Goal: Communication & Community: Answer question/provide support

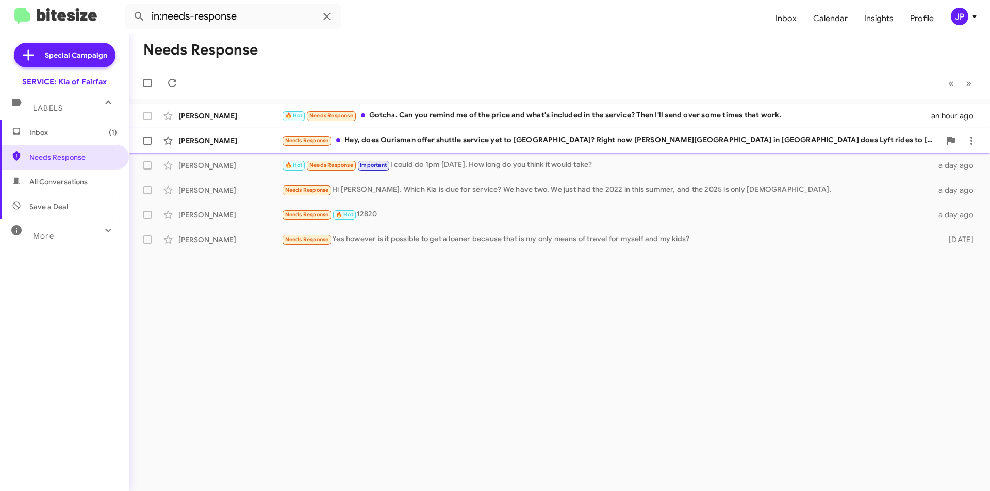
click at [447, 132] on div "[PERSON_NAME] Needs Response Hey, does Ourisman offer shuttle service yet to [G…" at bounding box center [559, 140] width 844 height 21
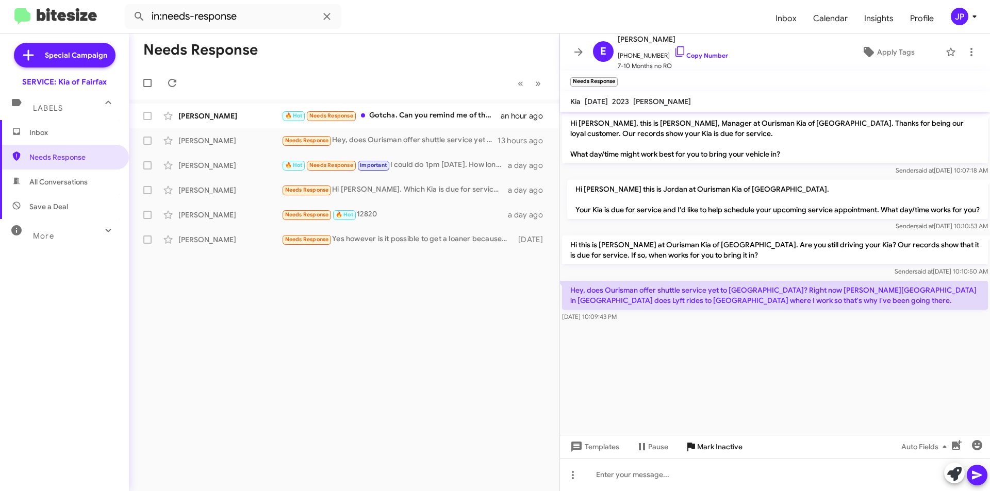
click at [689, 447] on icon at bounding box center [691, 447] width 8 height 9
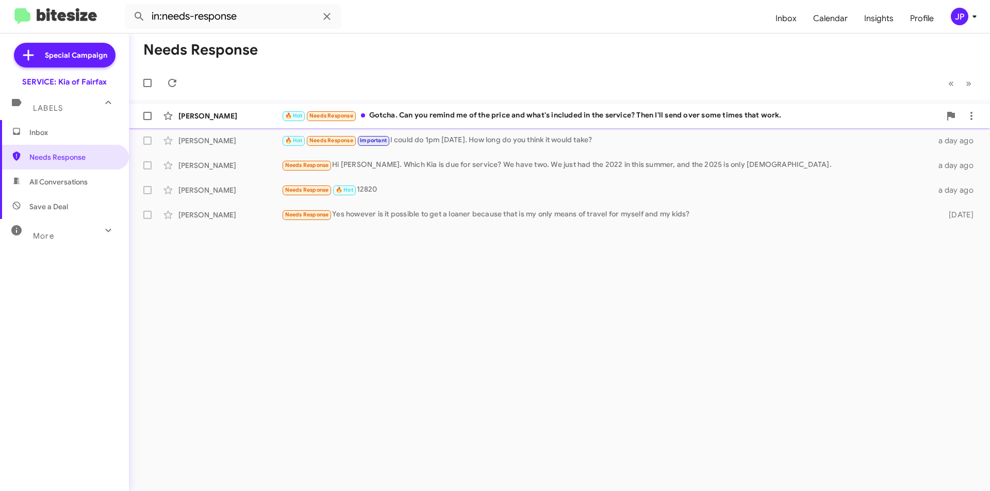
click at [594, 118] on div "🔥 Hot Needs Response Gotcha. Can you remind me of the price and what's included…" at bounding box center [610, 116] width 659 height 12
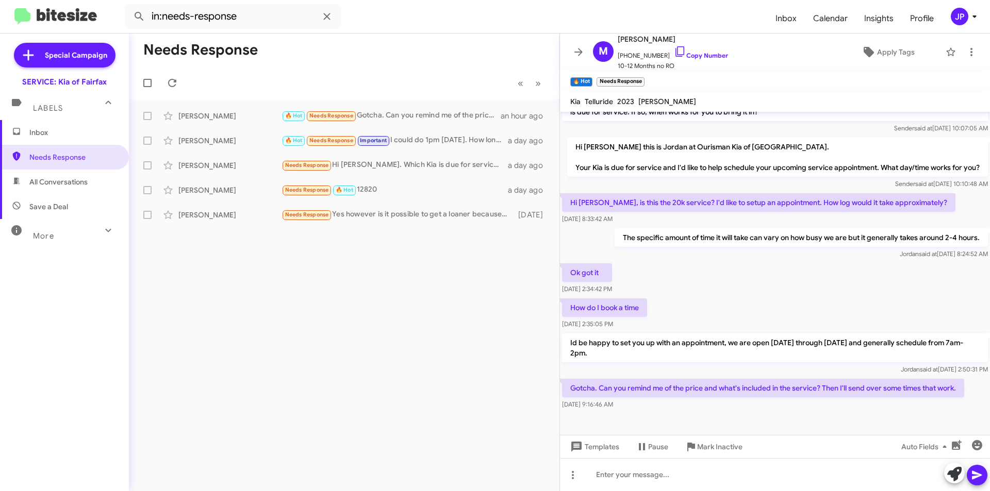
scroll to position [98, 0]
click at [590, 442] on span "Templates" at bounding box center [593, 447] width 51 height 19
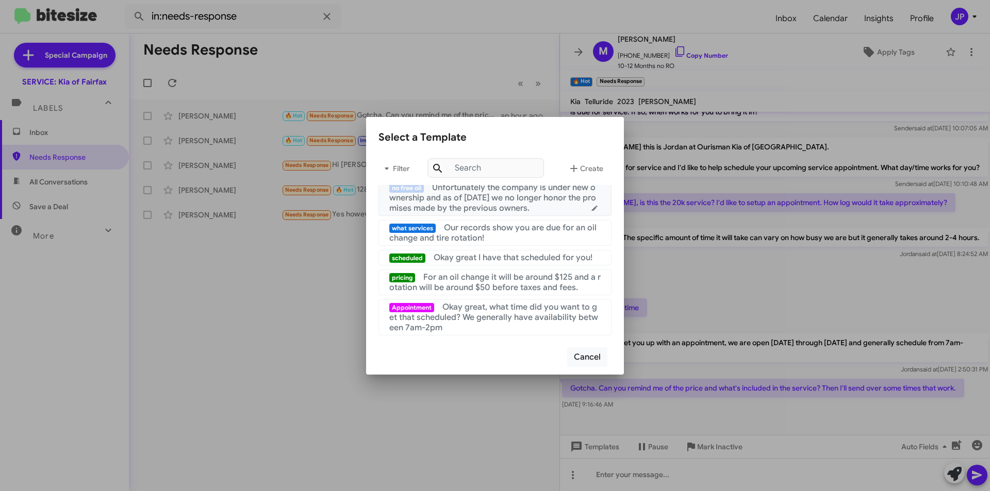
scroll to position [103, 0]
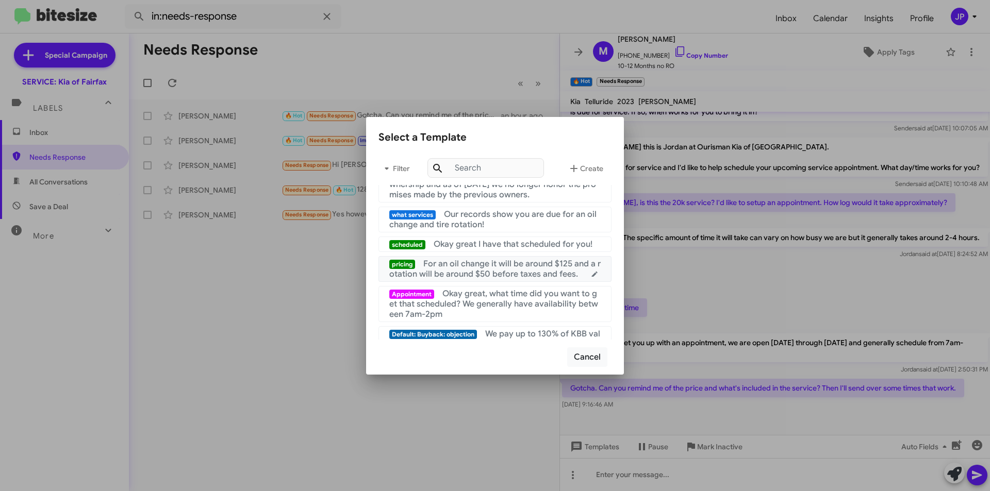
click at [485, 279] on span "For an oil change it will be around $125 and a rotation will be around $50 befo…" at bounding box center [494, 269] width 211 height 21
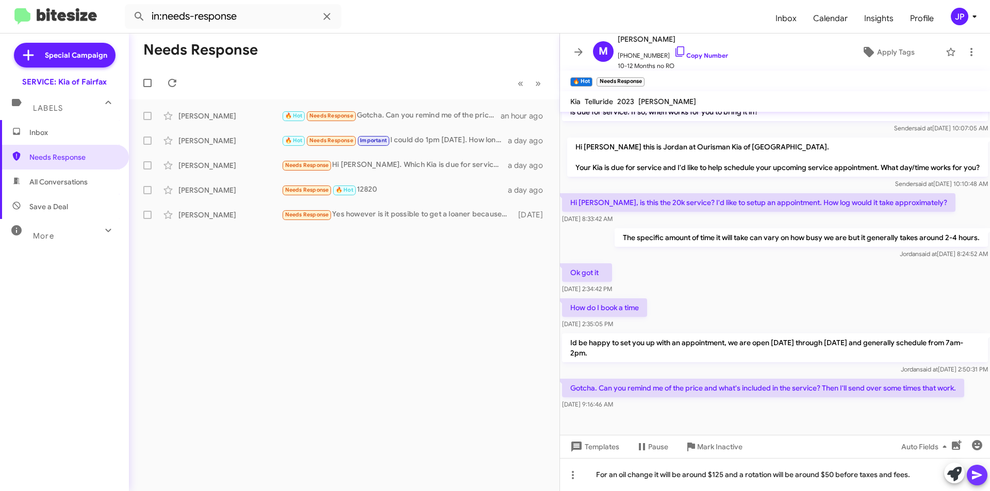
click at [981, 476] on icon at bounding box center [977, 475] width 12 height 12
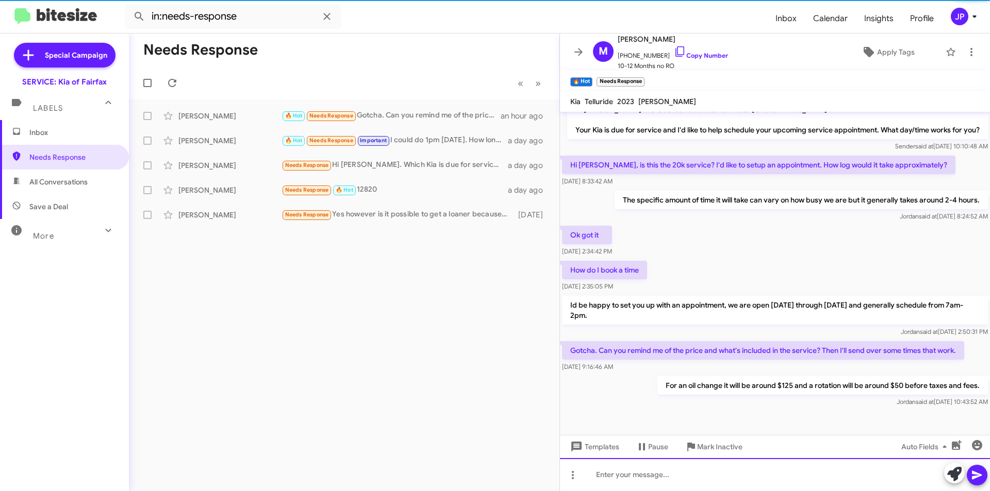
scroll to position [136, 0]
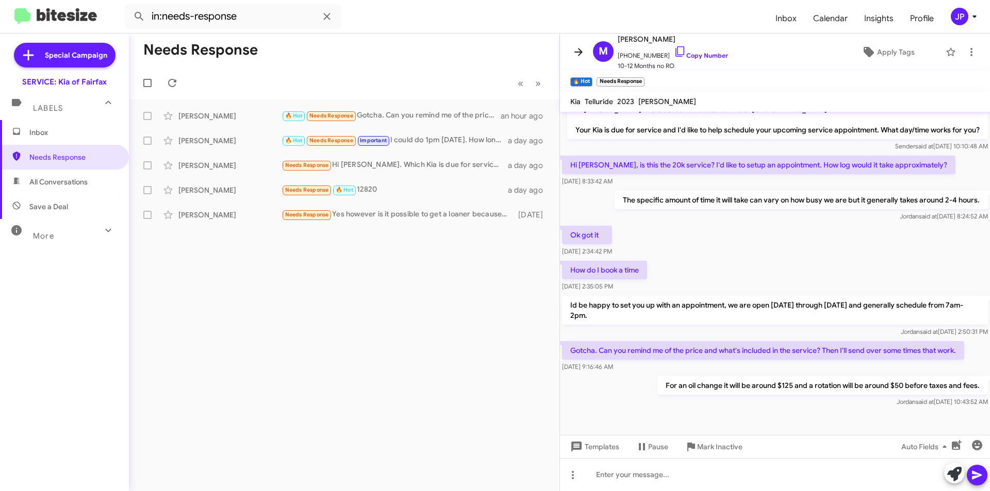
click at [569, 54] on span at bounding box center [578, 52] width 21 height 12
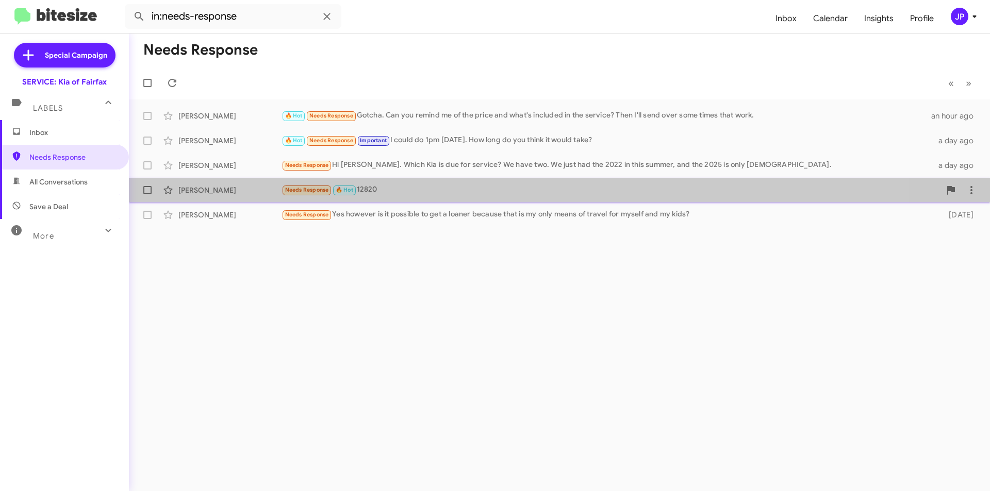
click at [425, 186] on div "Needs Response 🔥 Hot 12820" at bounding box center [610, 190] width 659 height 12
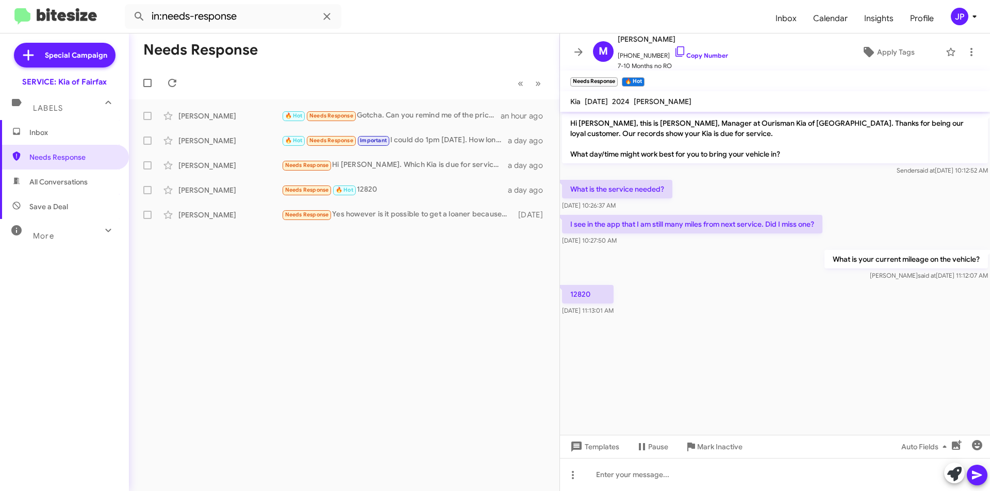
click at [654, 434] on mat-tooltip-component "Pause Conversation" at bounding box center [651, 422] width 70 height 31
click at [658, 445] on span "Pause" at bounding box center [658, 447] width 20 height 19
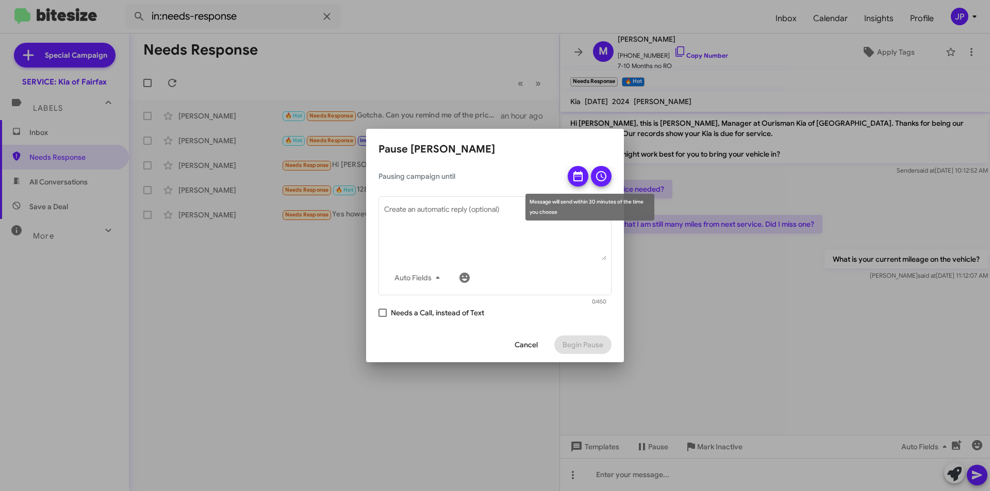
click at [581, 178] on icon at bounding box center [578, 176] width 12 height 12
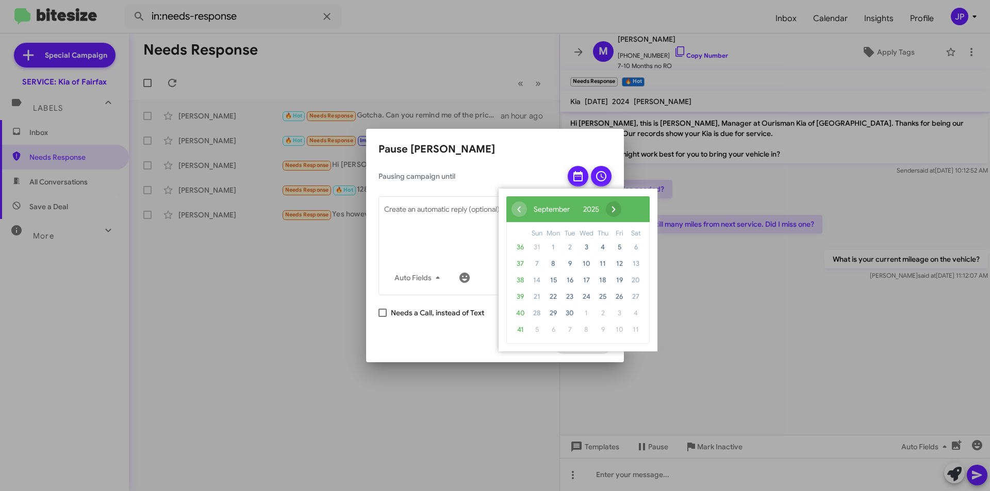
click at [621, 210] on span "›" at bounding box center [613, 209] width 15 height 15
click at [613, 210] on span "›" at bounding box center [604, 209] width 15 height 15
click at [570, 296] on span "18" at bounding box center [569, 297] width 16 height 16
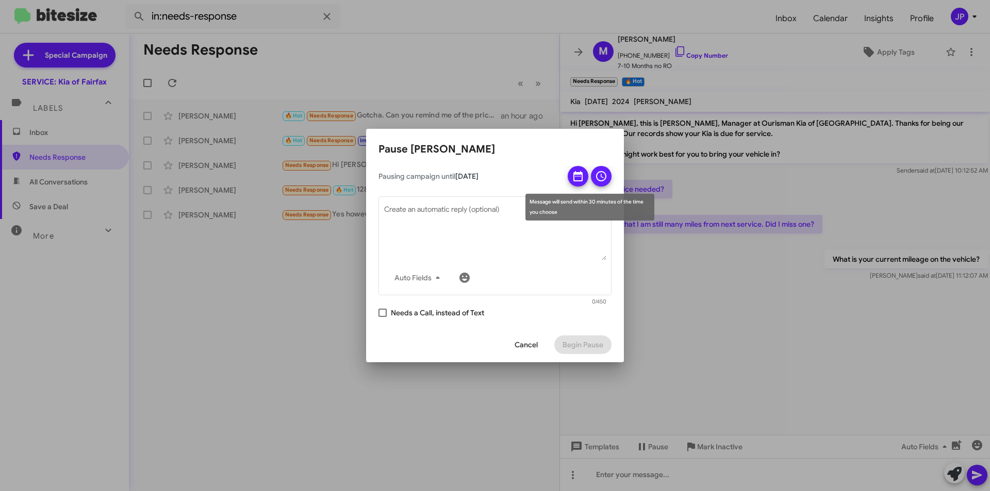
click at [602, 171] on icon at bounding box center [601, 176] width 12 height 12
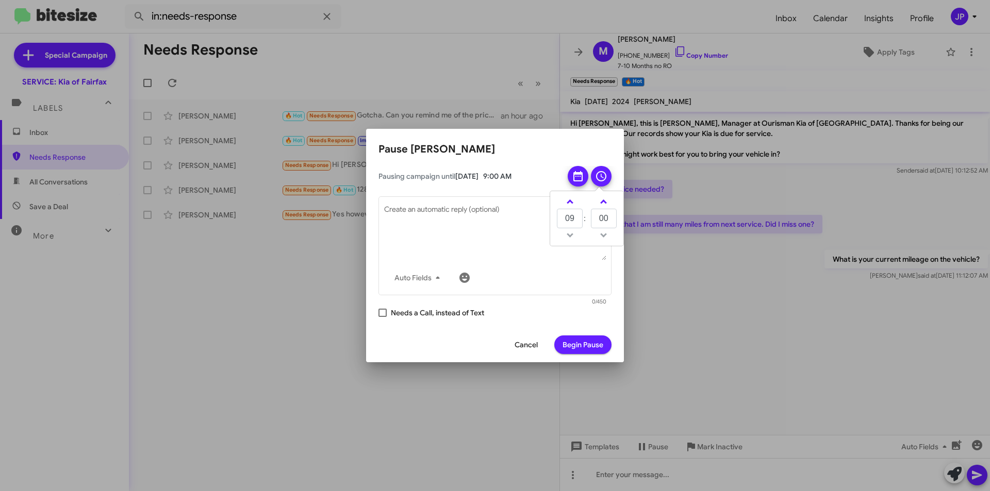
click at [575, 343] on span "Begin Pause" at bounding box center [582, 345] width 41 height 19
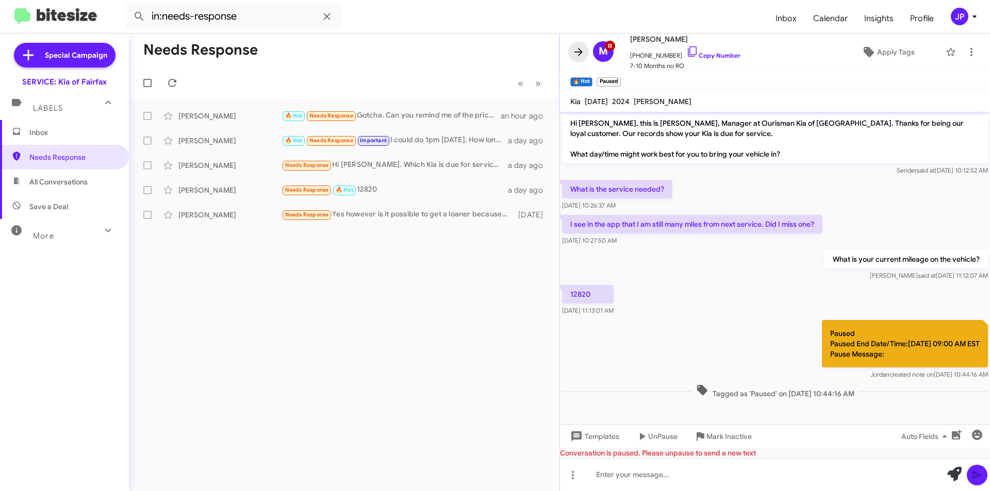
click at [577, 50] on icon at bounding box center [578, 52] width 12 height 12
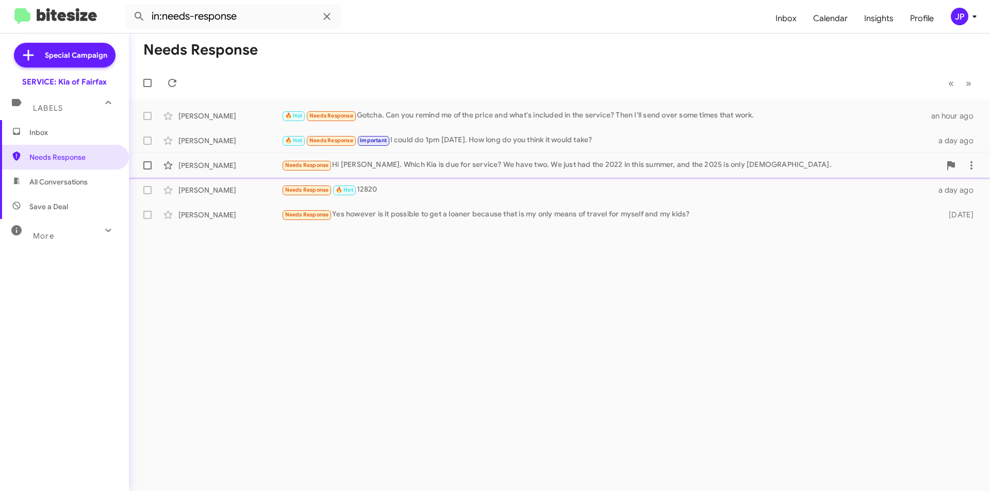
click at [537, 158] on div "[PERSON_NAME] Needs Response Hi [PERSON_NAME]. Which Kia is due for service? We…" at bounding box center [559, 165] width 844 height 21
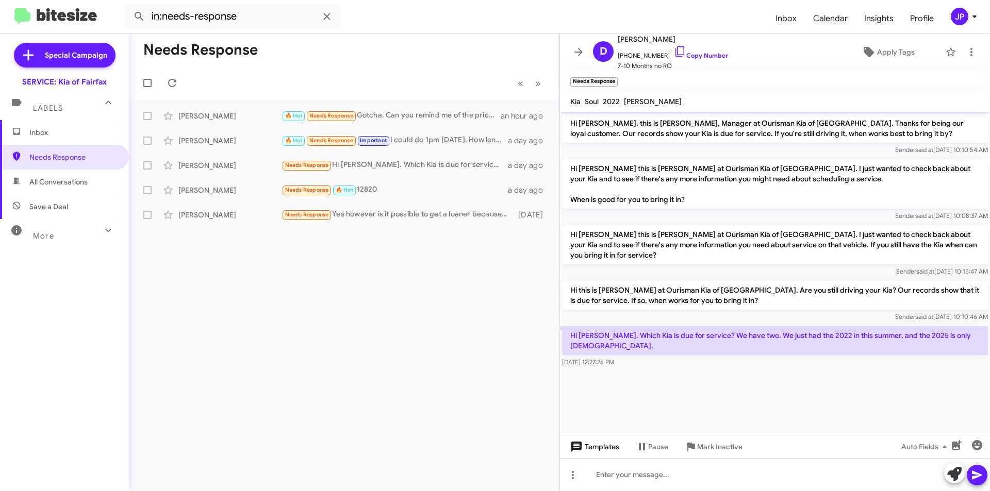
click at [615, 446] on span "Templates" at bounding box center [593, 447] width 51 height 19
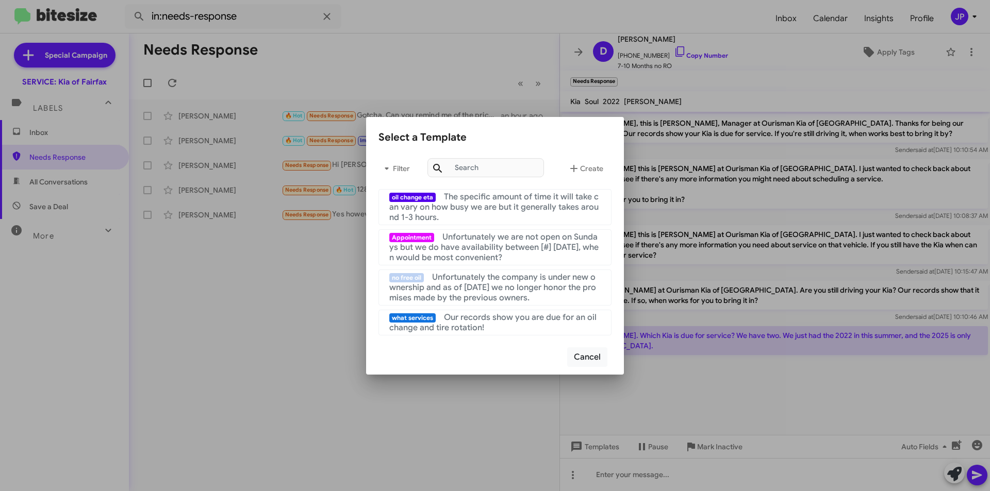
click at [646, 431] on div at bounding box center [495, 245] width 990 height 491
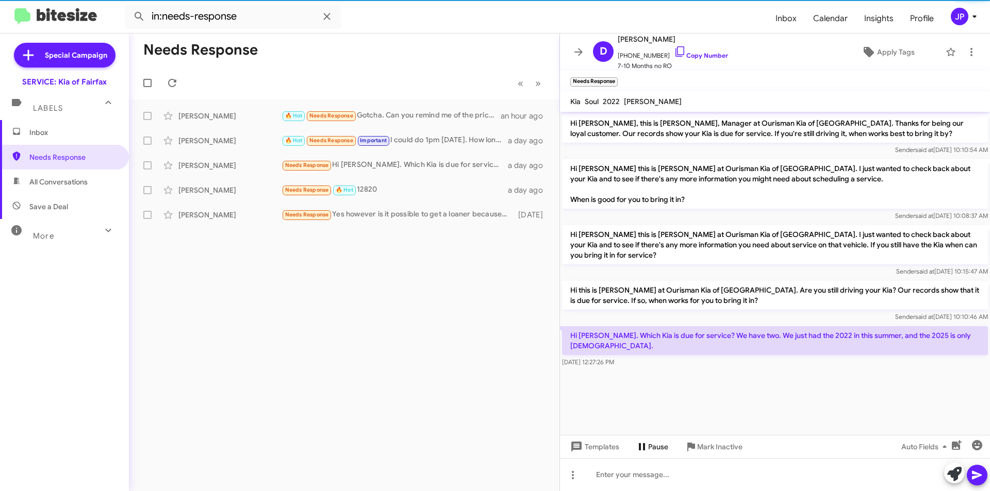
click at [648, 448] on span "Pause" at bounding box center [658, 447] width 20 height 19
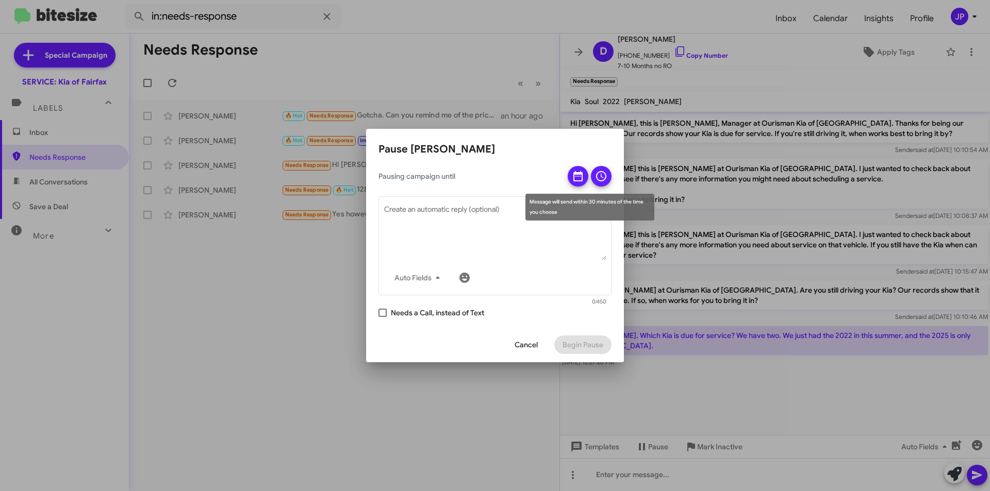
click at [574, 175] on icon at bounding box center [577, 176] width 9 height 10
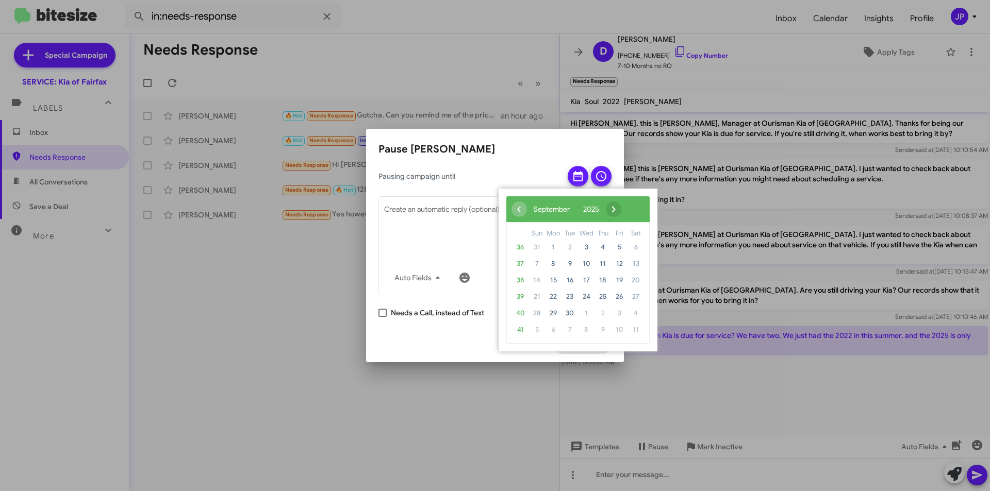
click at [621, 210] on span "›" at bounding box center [613, 209] width 15 height 15
click at [566, 282] on span "11" at bounding box center [569, 280] width 16 height 16
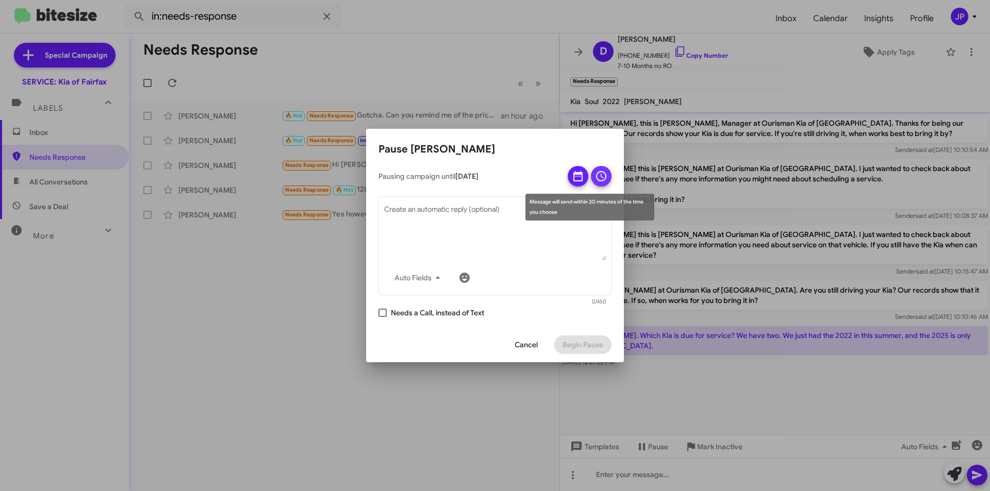
click at [598, 178] on icon at bounding box center [601, 176] width 12 height 12
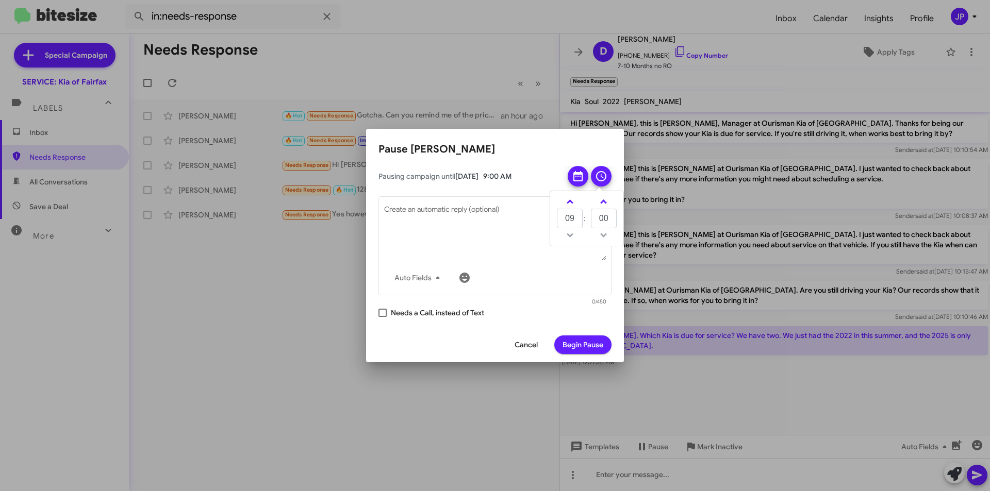
click at [578, 343] on span "Begin Pause" at bounding box center [582, 345] width 41 height 19
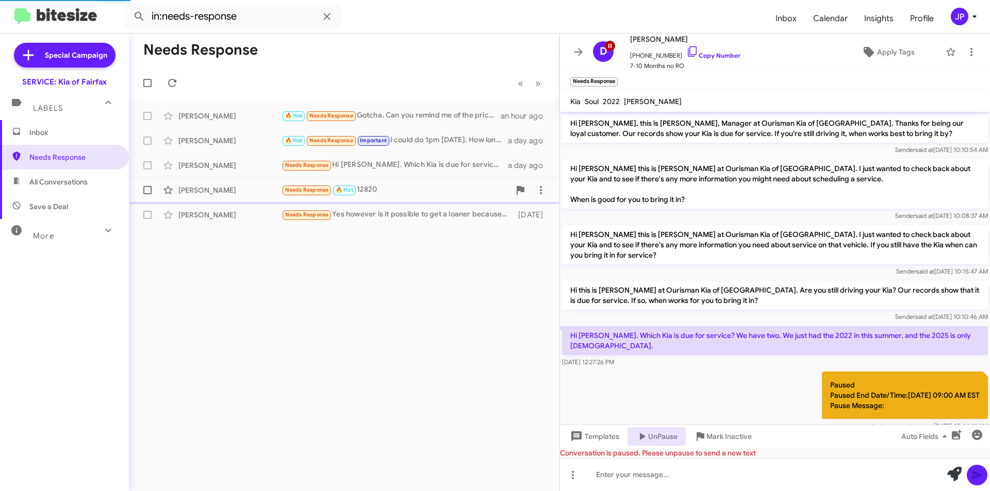
scroll to position [36, 0]
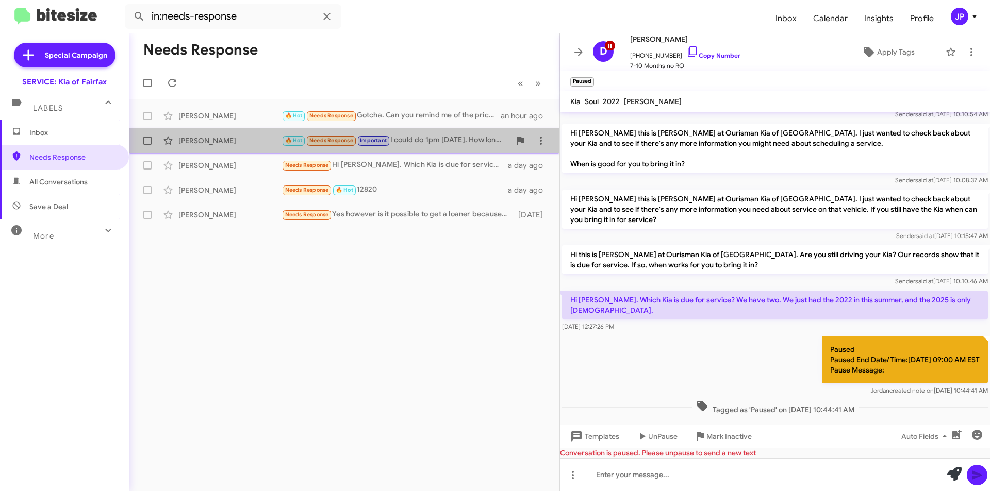
click at [420, 138] on div "🔥 Hot Needs Response Important I could do 1pm [DATE]. How long do you think it …" at bounding box center [395, 141] width 228 height 12
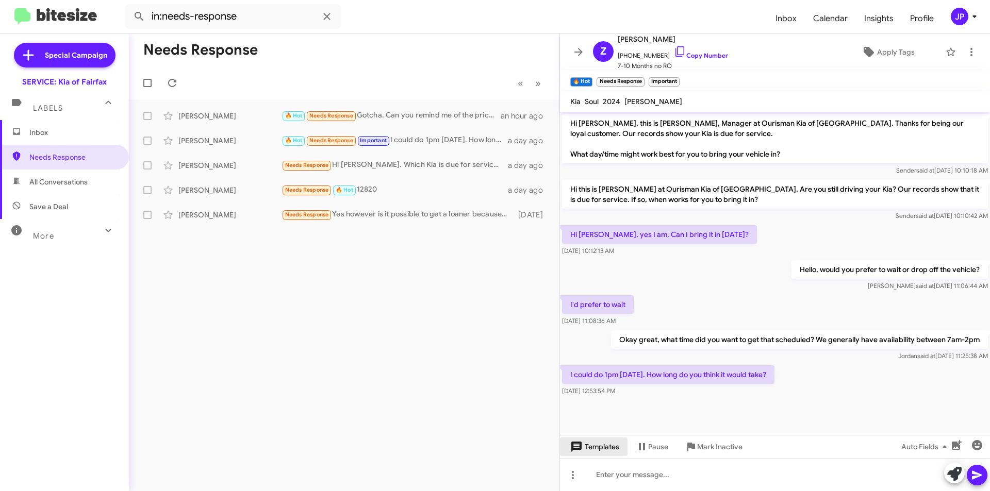
click at [586, 442] on span "Templates" at bounding box center [593, 447] width 51 height 19
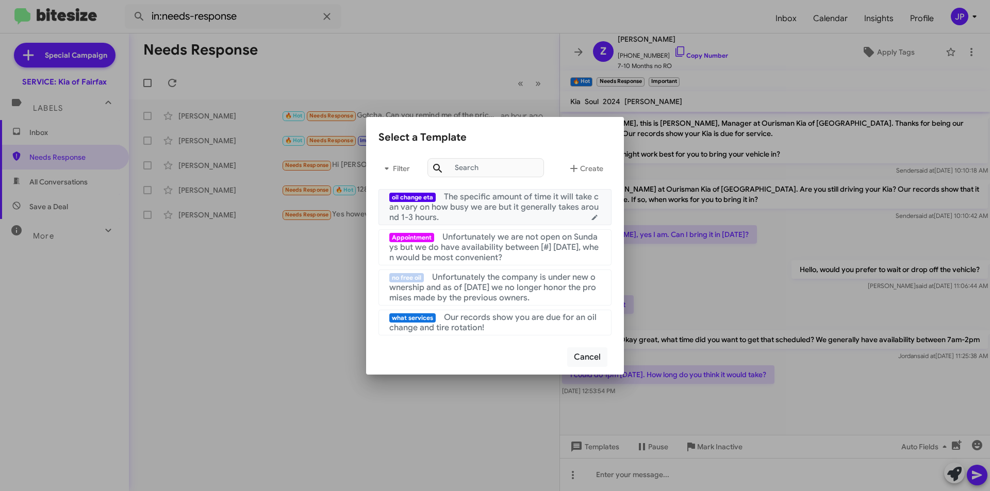
click at [457, 203] on span "The specific amount of time it will take can vary on how busy we are but it gen…" at bounding box center [493, 207] width 209 height 31
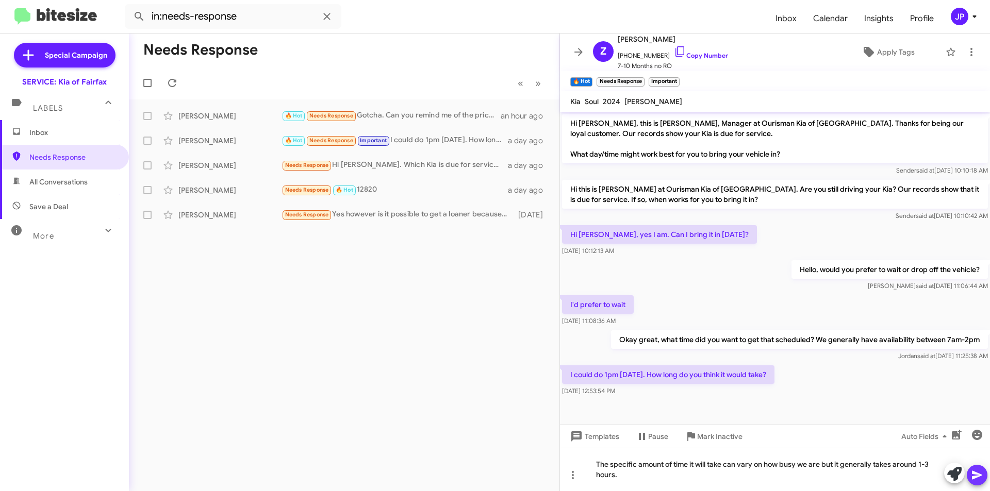
click at [973, 467] on span at bounding box center [977, 475] width 12 height 21
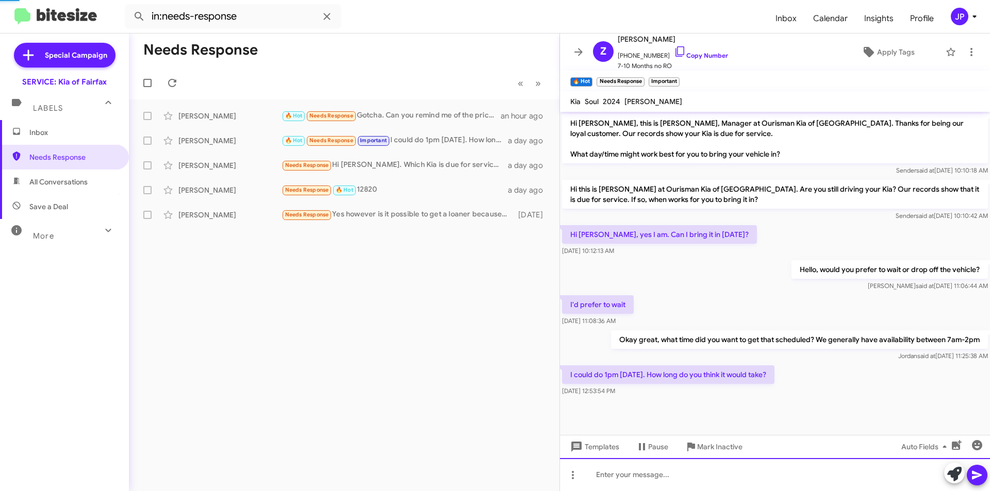
scroll to position [19, 0]
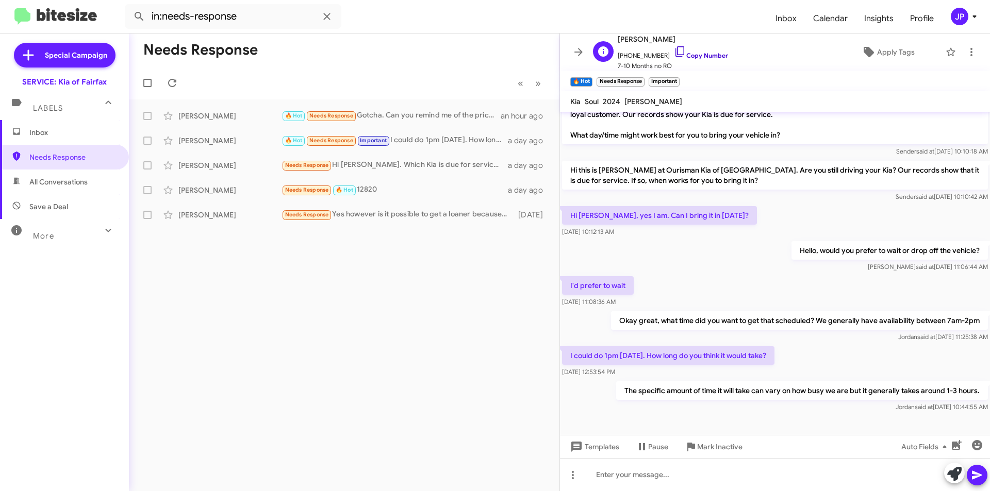
click at [675, 49] on icon at bounding box center [679, 51] width 9 height 10
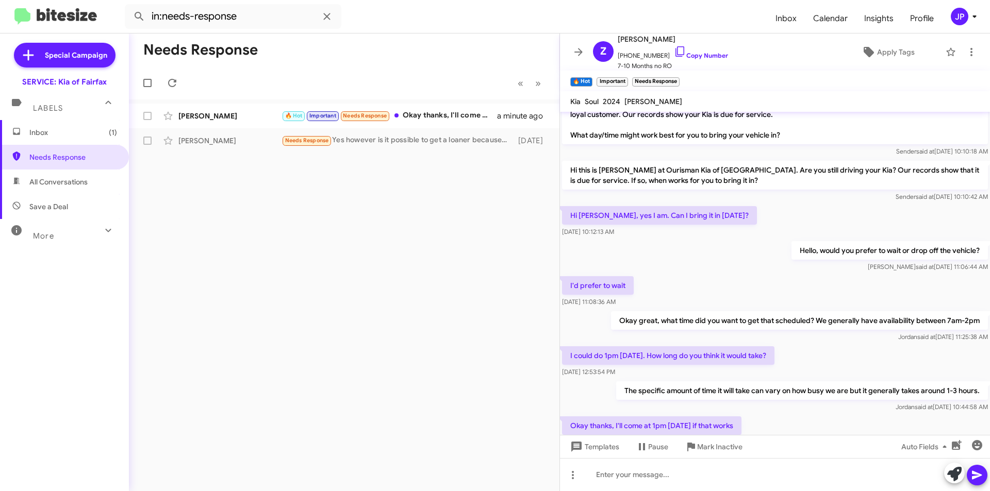
scroll to position [57, 0]
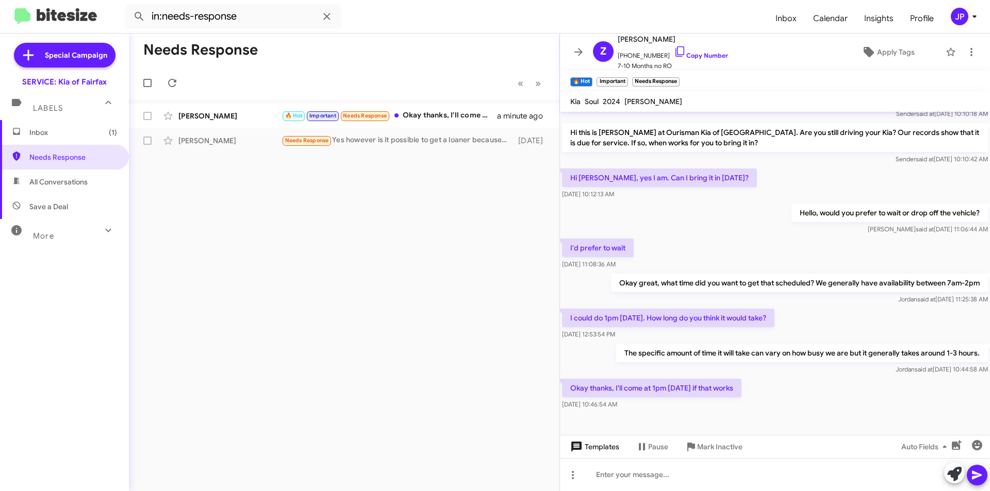
click at [604, 450] on span "Templates" at bounding box center [593, 447] width 51 height 19
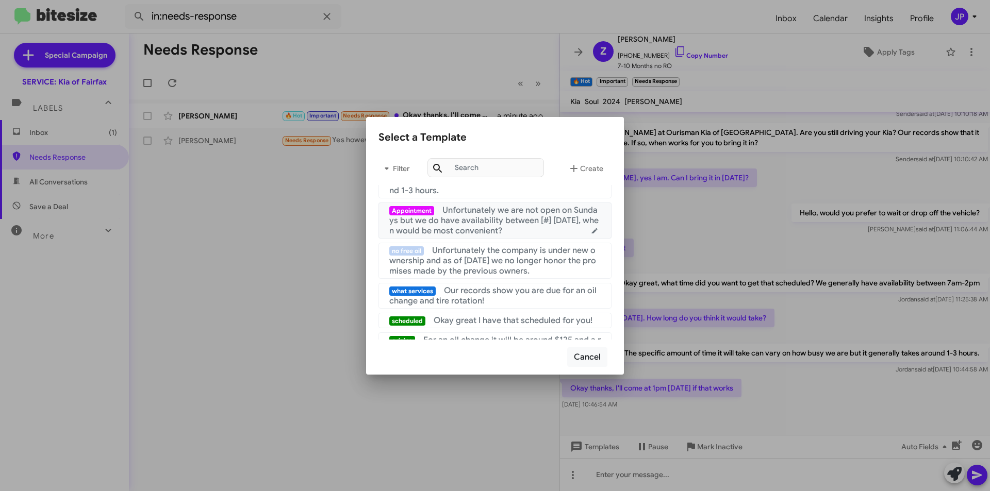
scroll to position [52, 0]
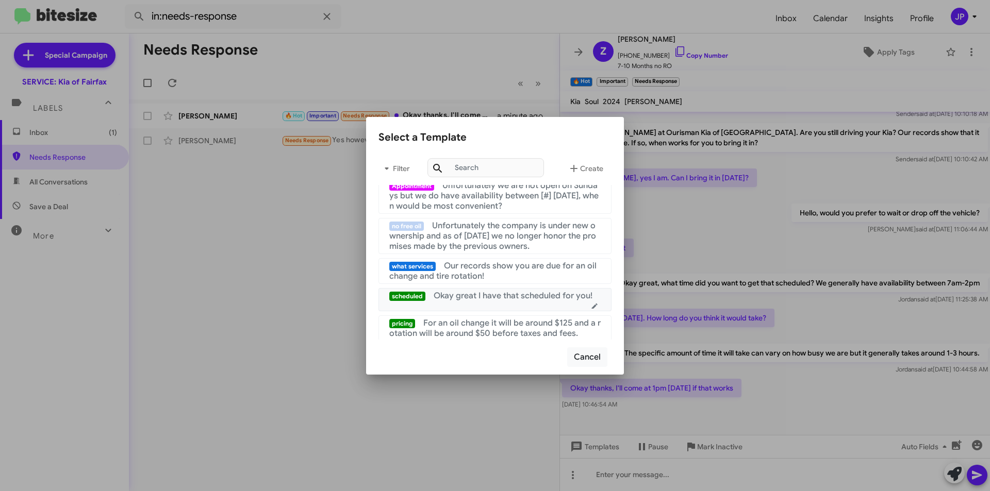
click at [499, 301] on span "Okay great I have that scheduled for you!" at bounding box center [512, 296] width 159 height 10
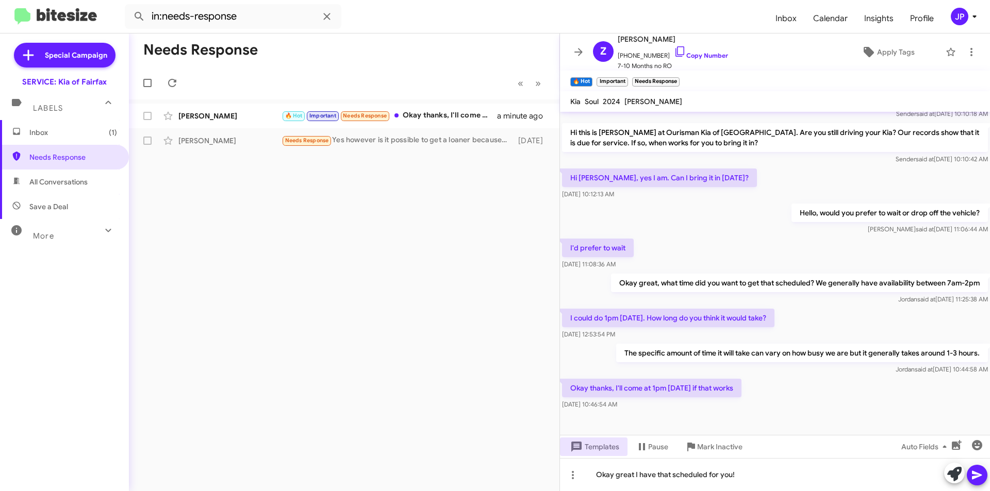
click at [973, 472] on icon at bounding box center [977, 475] width 10 height 9
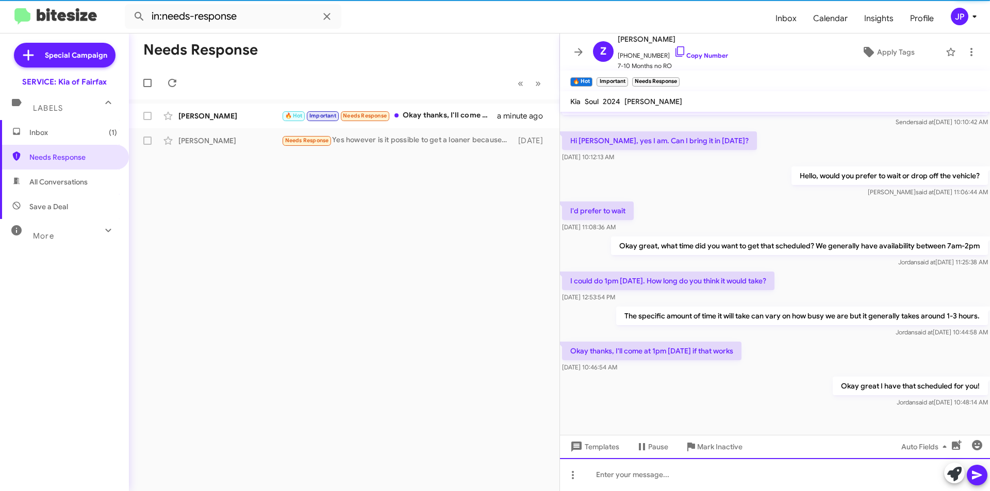
scroll to position [94, 0]
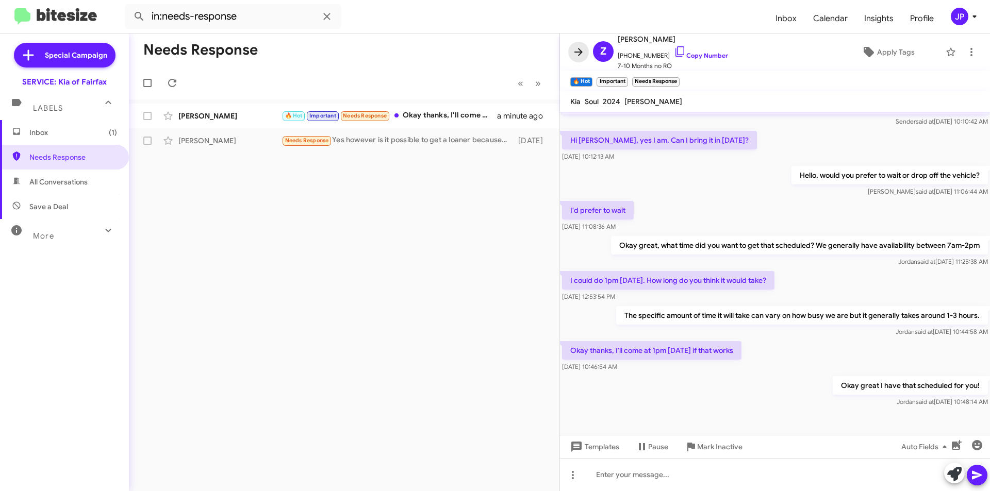
click at [569, 48] on span at bounding box center [578, 52] width 21 height 12
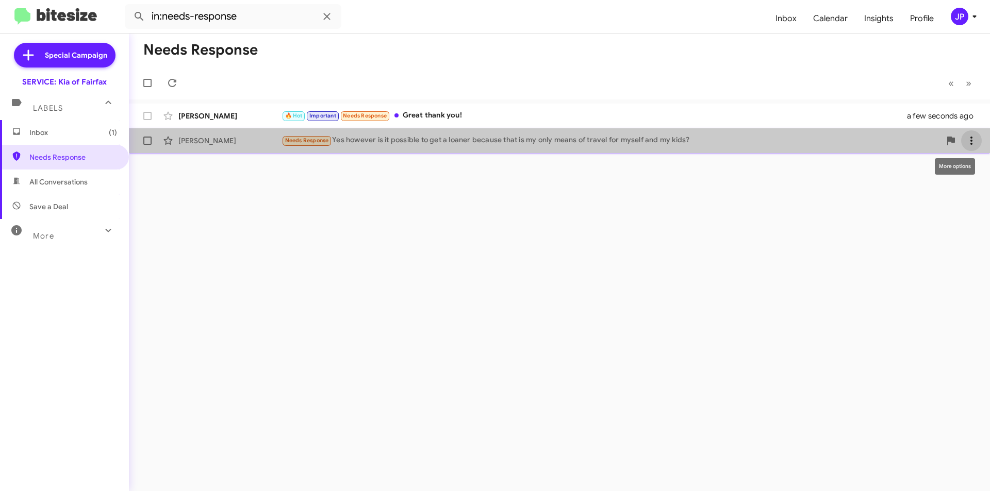
click at [978, 140] on span at bounding box center [971, 141] width 21 height 12
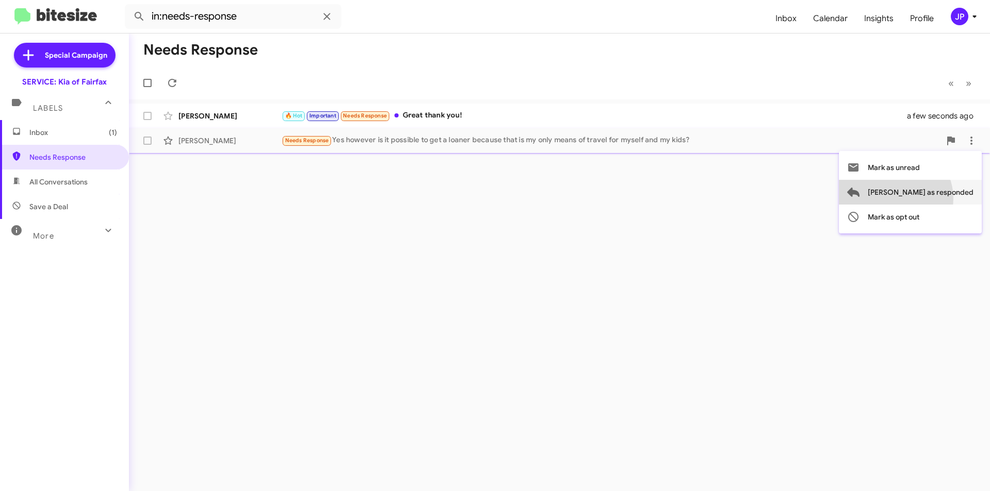
click at [936, 198] on span "[PERSON_NAME] as responded" at bounding box center [920, 192] width 106 height 25
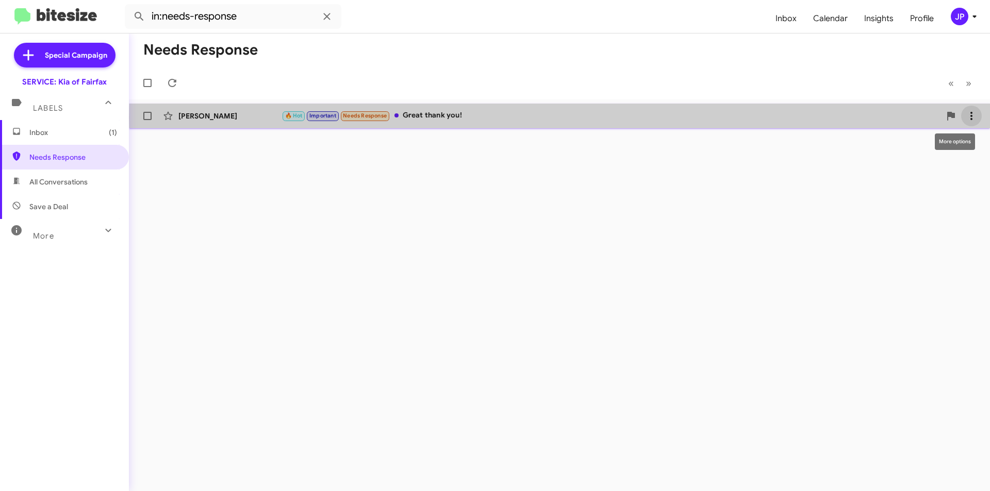
click at [967, 118] on icon at bounding box center [971, 116] width 12 height 12
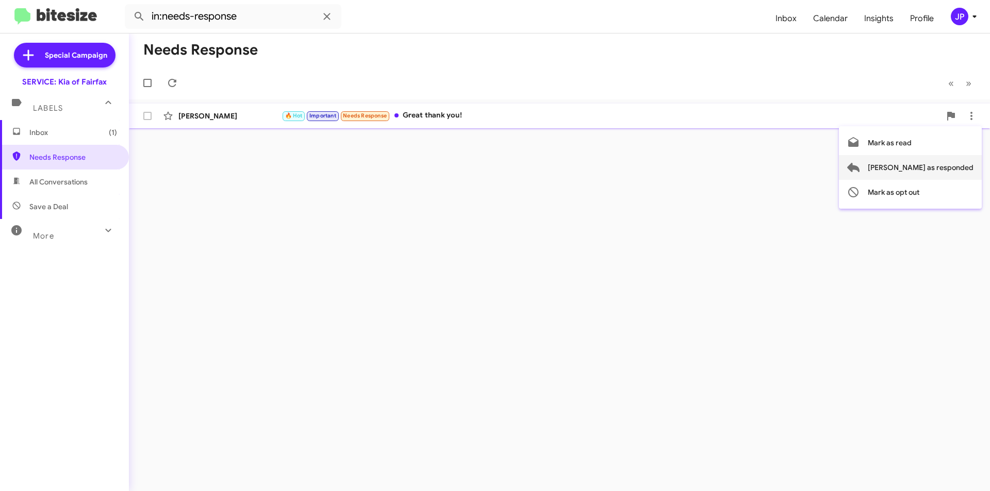
click at [957, 169] on span "[PERSON_NAME] as responded" at bounding box center [920, 167] width 106 height 25
